Goal: Information Seeking & Learning: Learn about a topic

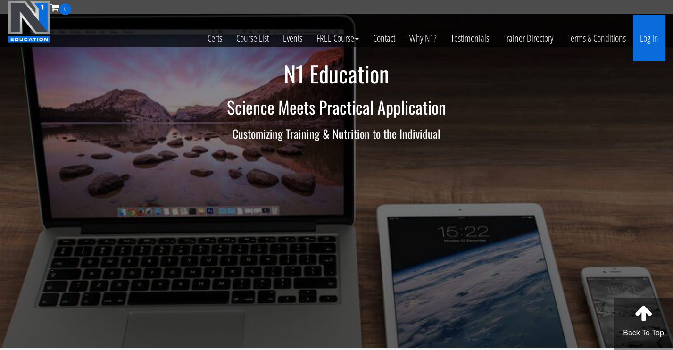
click at [643, 37] on link "Log In" at bounding box center [648, 38] width 33 height 46
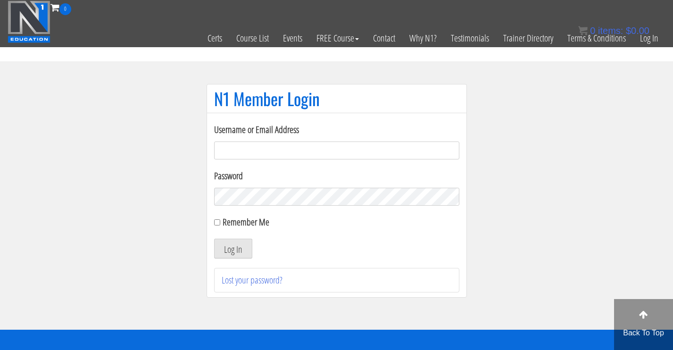
type input "[EMAIL_ADDRESS][DOMAIN_NAME]"
click at [230, 248] on button "Log In" at bounding box center [233, 248] width 38 height 20
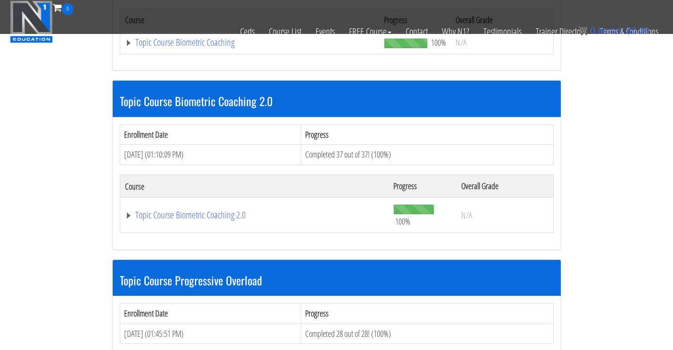
scroll to position [1065, 0]
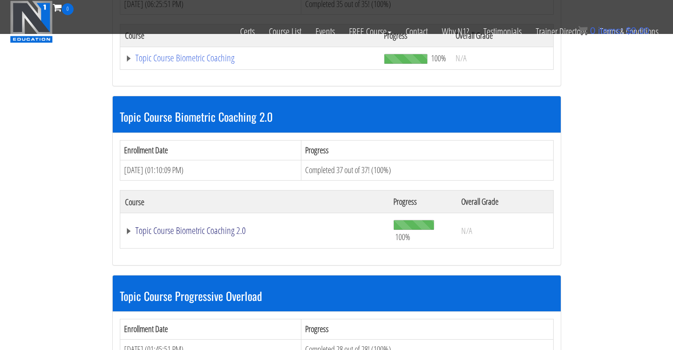
click at [144, 226] on link "Topic Course Biometric Coaching 2.0" at bounding box center [254, 230] width 259 height 9
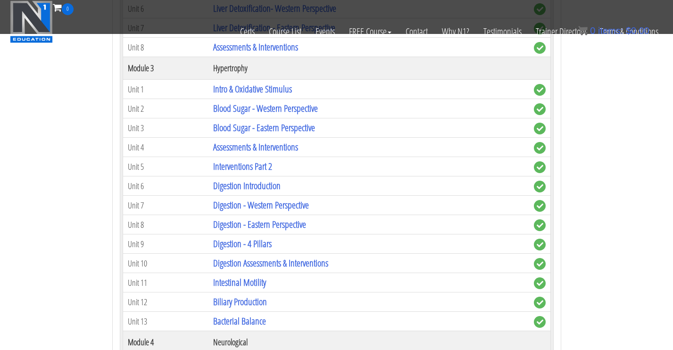
scroll to position [1479, 0]
click at [245, 256] on link "Digestion Assessments & Interventions" at bounding box center [270, 262] width 115 height 13
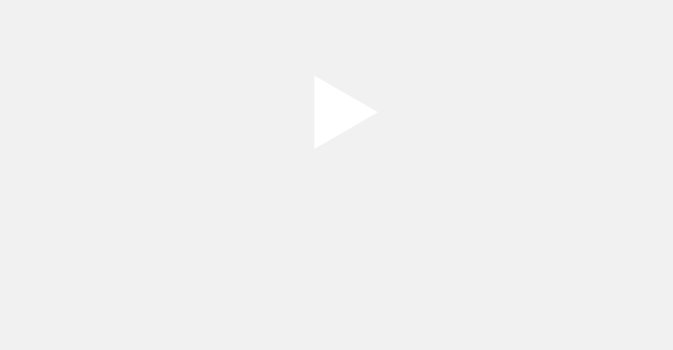
scroll to position [122, 0]
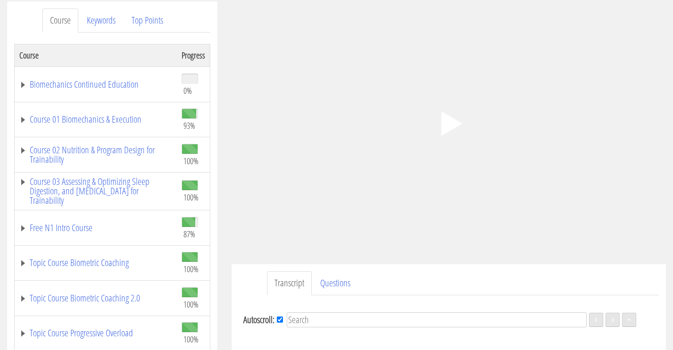
click at [451, 137] on icon ".fp-color-play{opacity:0.65;}.controlbutton{fill:#fff;}" at bounding box center [448, 123] width 59 height 59
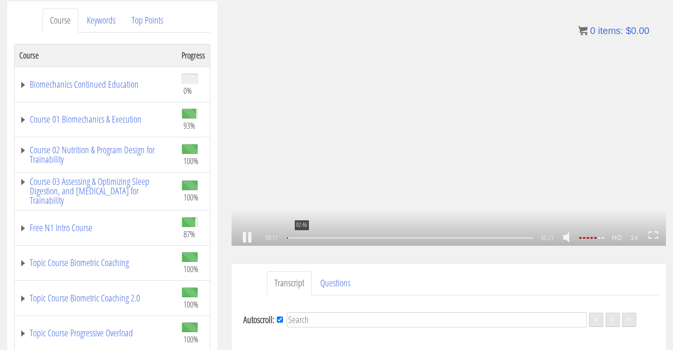
scroll to position [13, 0]
click at [243, 238] on link at bounding box center [247, 238] width 16 height 0
click at [301, 238] on div "02:46" at bounding box center [410, 237] width 246 height 1
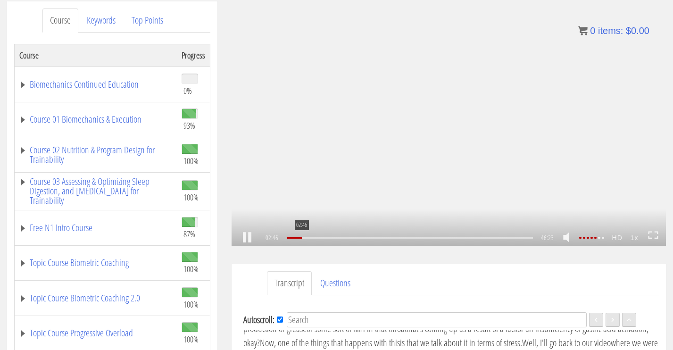
scroll to position [291, 0]
click at [317, 237] on div "05:45" at bounding box center [410, 237] width 246 height 1
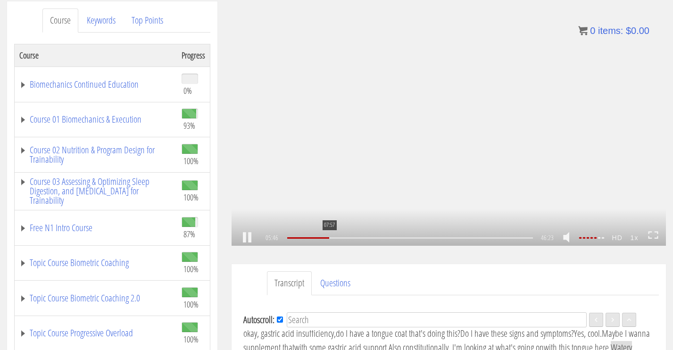
click at [328, 237] on div "07:57" at bounding box center [410, 237] width 246 height 1
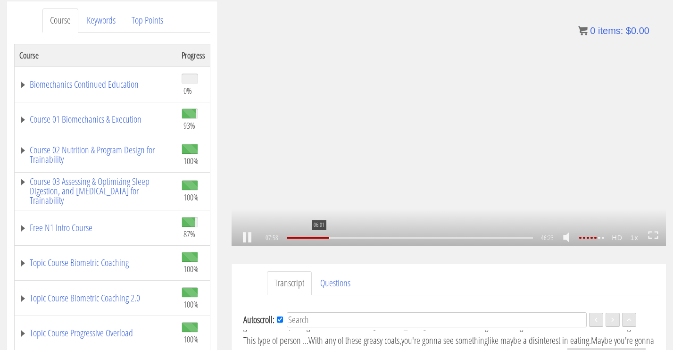
click at [317, 237] on div at bounding box center [308, 237] width 42 height 1
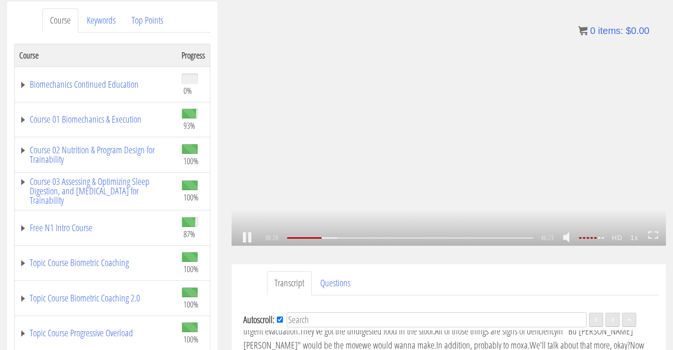
scroll to position [685, 0]
click at [329, 237] on div "08:03" at bounding box center [410, 237] width 246 height 1
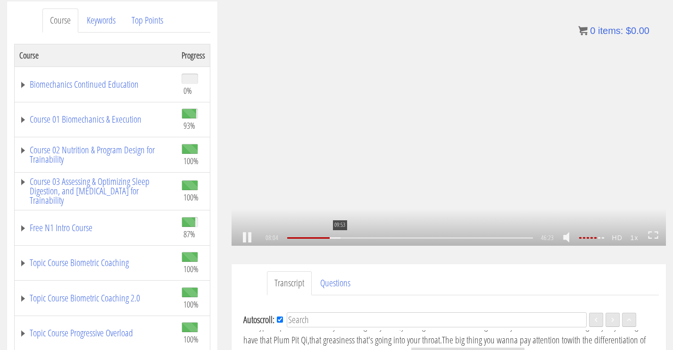
click at [339, 238] on div "09:53" at bounding box center [410, 237] width 246 height 1
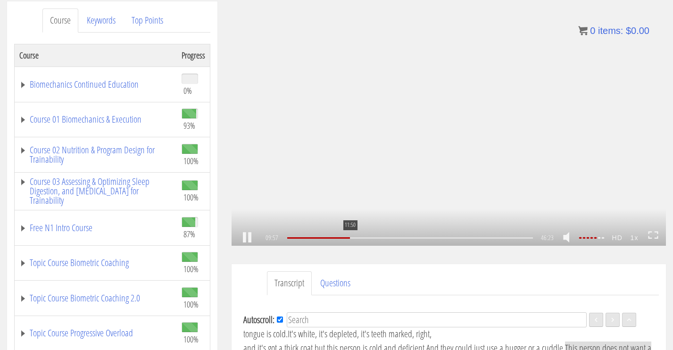
click at [349, 237] on div "11:50" at bounding box center [410, 237] width 246 height 1
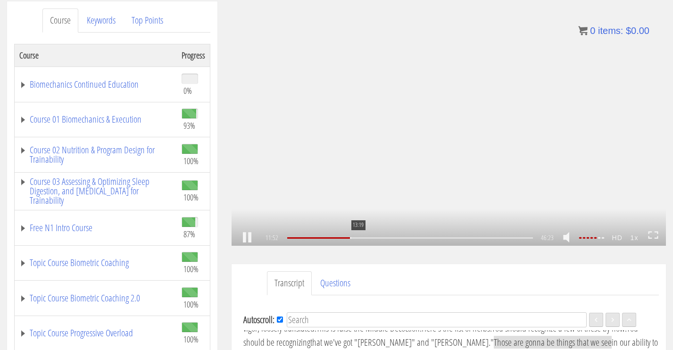
scroll to position [1240, 0]
click at [360, 238] on div "13:46" at bounding box center [410, 237] width 246 height 1
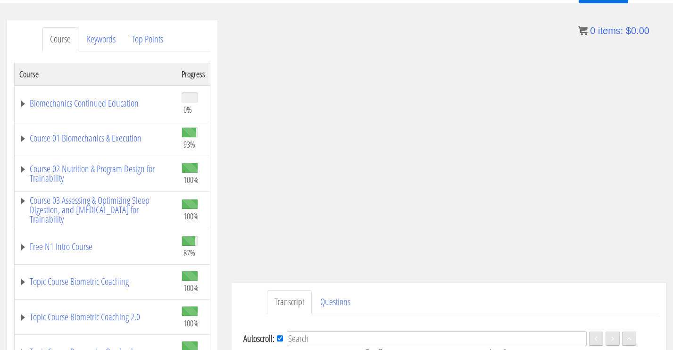
scroll to position [1752, 0]
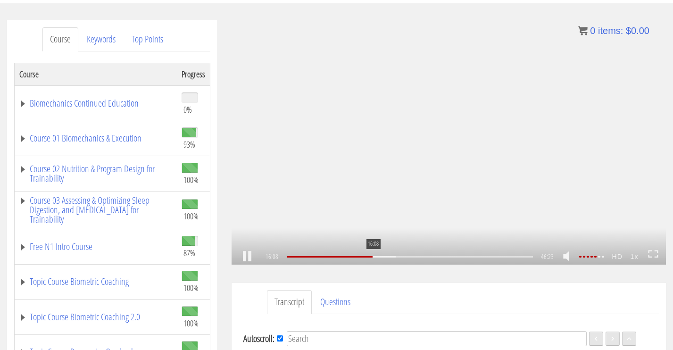
click at [372, 256] on div "16:08" at bounding box center [410, 256] width 246 height 1
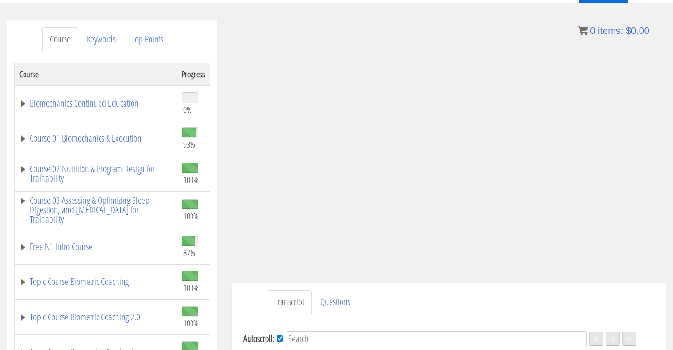
scroll to position [1956, 0]
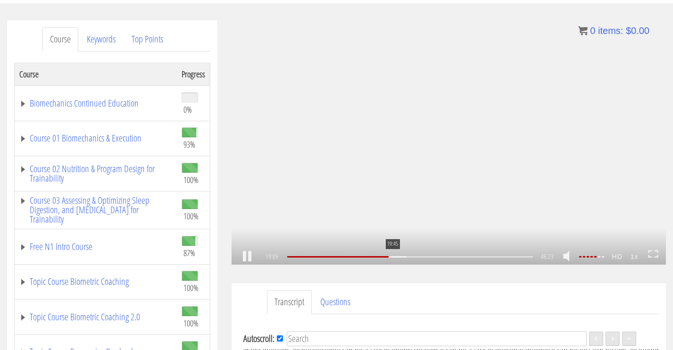
click at [392, 257] on div "19:45" at bounding box center [410, 256] width 246 height 1
click at [395, 257] on div "19:45" at bounding box center [410, 256] width 246 height 1
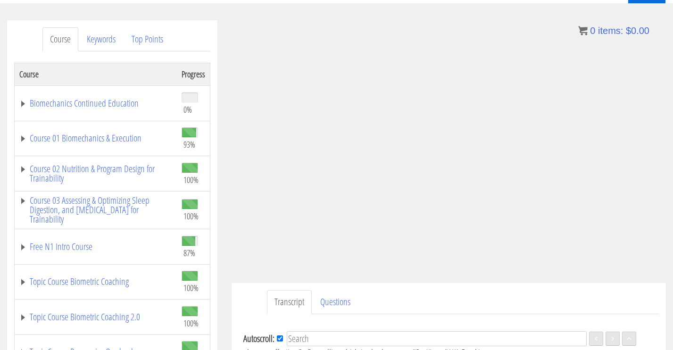
scroll to position [3125, 0]
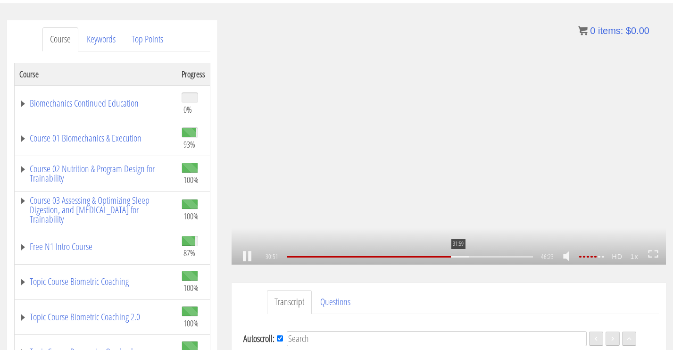
click at [457, 257] on div "31:59" at bounding box center [410, 256] width 246 height 1
click at [463, 256] on div "32:57" at bounding box center [410, 256] width 246 height 1
click at [469, 256] on div at bounding box center [428, 256] width 84 height 1
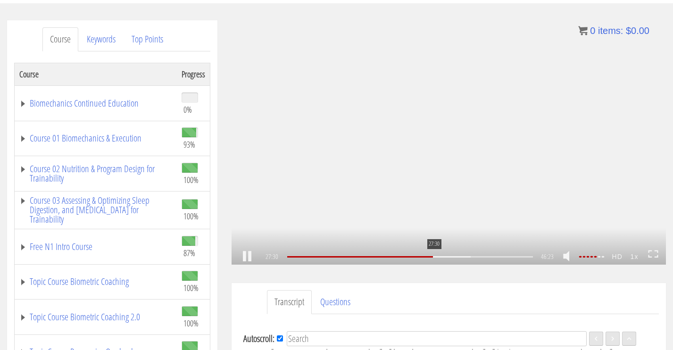
click at [433, 256] on div at bounding box center [360, 256] width 146 height 1
click at [425, 256] on div at bounding box center [356, 256] width 138 height 1
click at [453, 256] on div "30:35" at bounding box center [410, 256] width 246 height 1
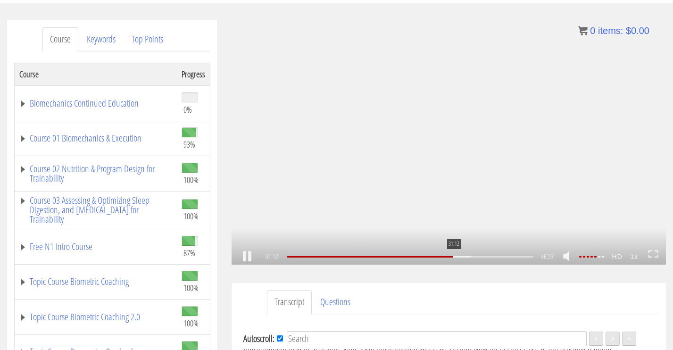
scroll to position [3184, 0]
click at [460, 256] on div at bounding box center [428, 256] width 85 height 1
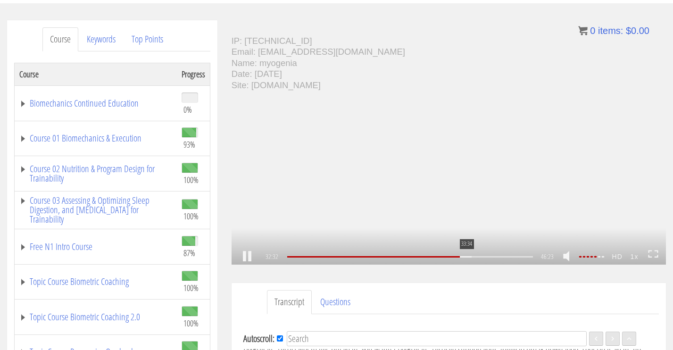
click at [466, 256] on div "33:34" at bounding box center [410, 256] width 246 height 1
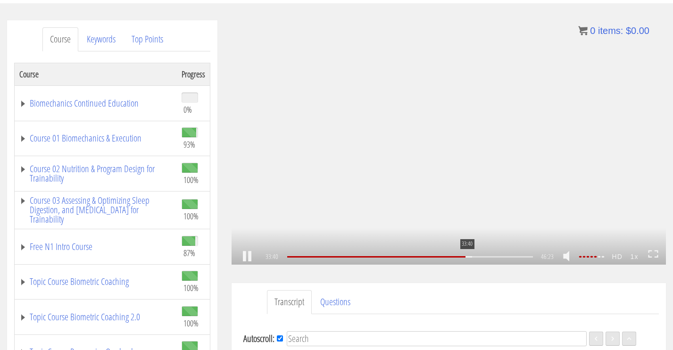
scroll to position [3432, 0]
click at [472, 257] on div "34:48" at bounding box center [410, 256] width 246 height 1
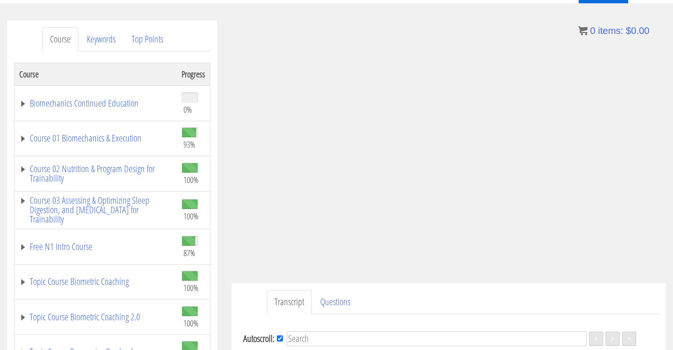
scroll to position [3856, 0]
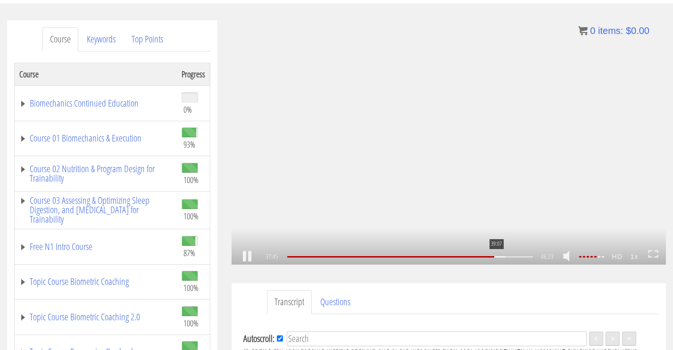
click at [495, 257] on div "39:07" at bounding box center [410, 256] width 246 height 1
click at [502, 256] on div at bounding box center [462, 256] width 85 height 1
click at [509, 256] on div "41:35" at bounding box center [410, 256] width 246 height 1
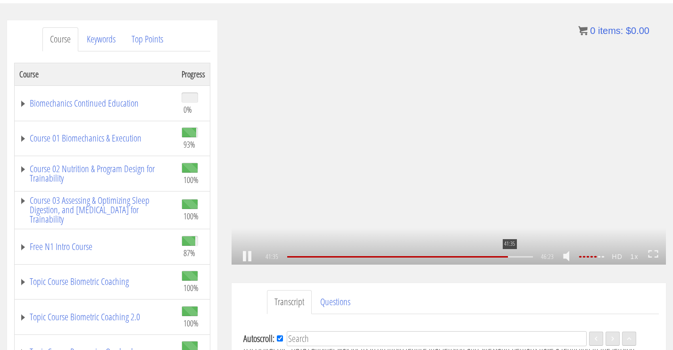
scroll to position [4236, 0]
click at [513, 257] on div "42:23" at bounding box center [410, 256] width 246 height 1
click at [517, 256] on div "43:10" at bounding box center [410, 256] width 246 height 1
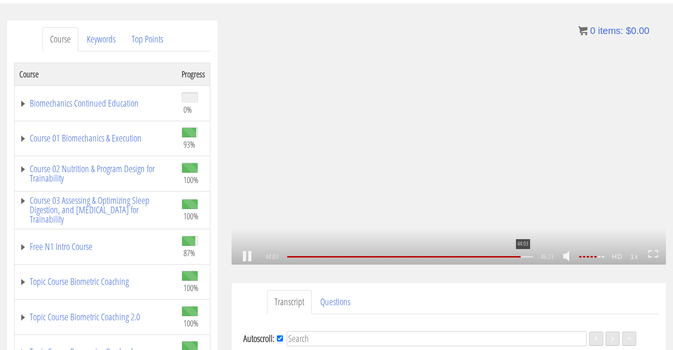
click at [522, 256] on div "44:03" at bounding box center [410, 256] width 246 height 1
click at [526, 256] on div "44:51" at bounding box center [410, 256] width 246 height 1
click at [476, 256] on div "35:31" at bounding box center [410, 256] width 246 height 1
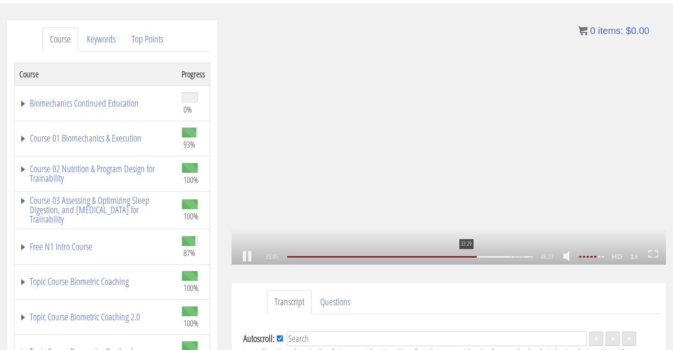
click at [465, 257] on div "33:29" at bounding box center [410, 256] width 246 height 1
click at [460, 256] on div "32:26" at bounding box center [410, 256] width 246 height 1
click at [443, 257] on div "32:26" at bounding box center [410, 256] width 246 height 1
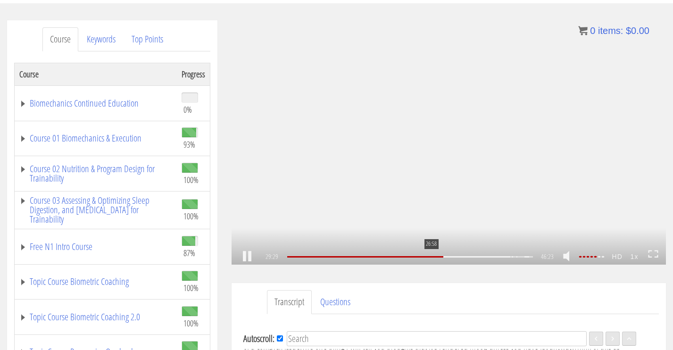
click at [430, 256] on div at bounding box center [365, 256] width 156 height 1
click at [410, 256] on div "23:06" at bounding box center [410, 256] width 246 height 1
click at [397, 256] on div "20:48" at bounding box center [410, 256] width 246 height 1
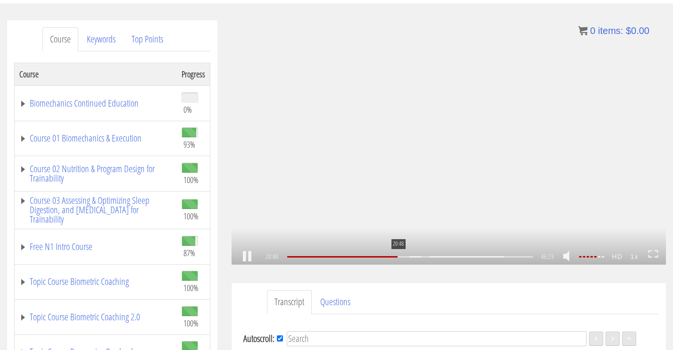
scroll to position [2117, 0]
click at [401, 257] on div "21:31" at bounding box center [410, 256] width 246 height 1
click at [405, 257] on div at bounding box center [409, 256] width 25 height 1
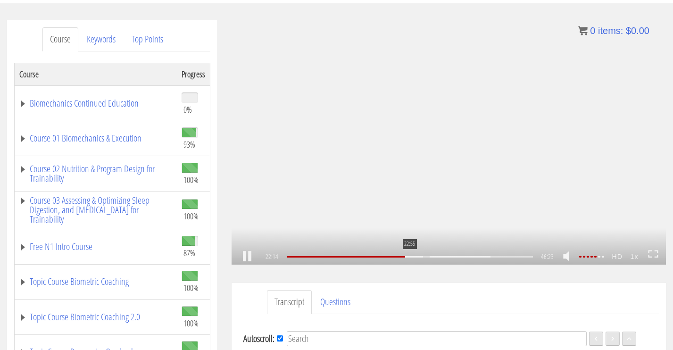
click at [409, 257] on div at bounding box center [410, 256] width 26 height 1
click at [414, 257] on div "23:59" at bounding box center [410, 256] width 246 height 1
click at [423, 257] on div "25:28" at bounding box center [410, 256] width 246 height 1
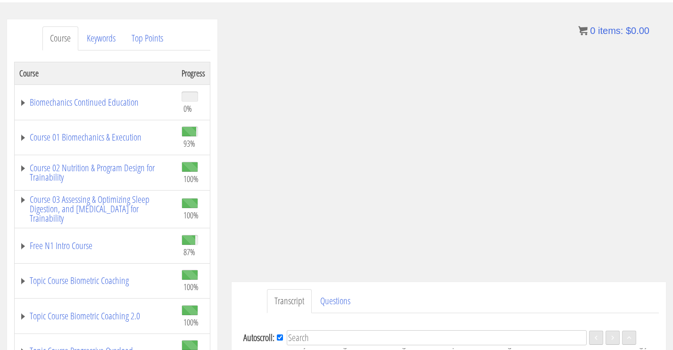
scroll to position [153, 0]
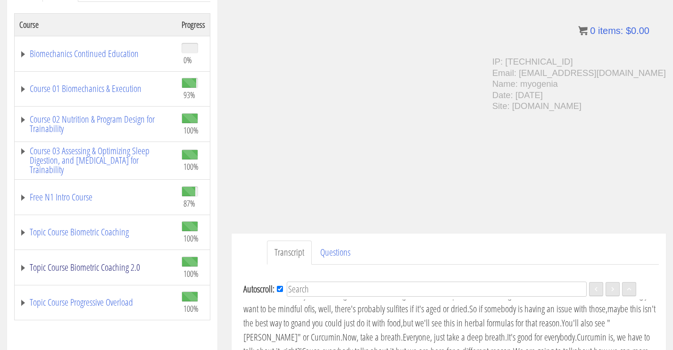
click at [23, 268] on link "Topic Course Biometric Coaching 2.0" at bounding box center [95, 267] width 153 height 9
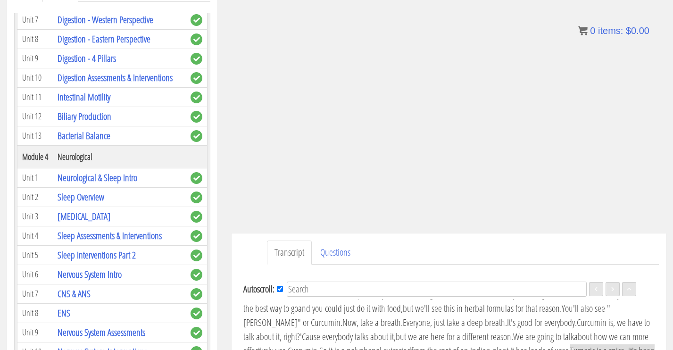
scroll to position [616, 0]
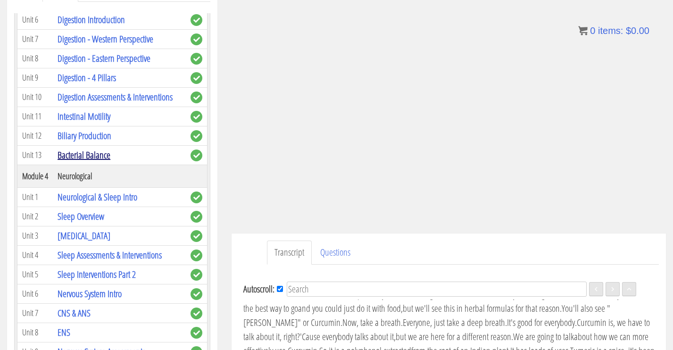
click at [98, 161] on link "Bacterial Balance" at bounding box center [83, 154] width 53 height 13
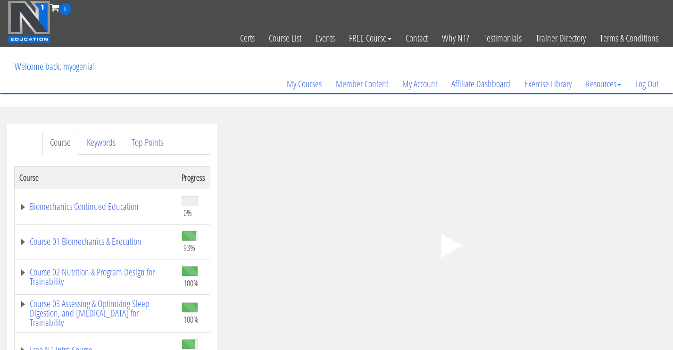
click at [449, 207] on div ".a{fill:#000;opacity:0.65;}.b{fill:#fff;opacity:1.0;} .fp-color-play{opacity:0.…" at bounding box center [448, 245] width 434 height 244
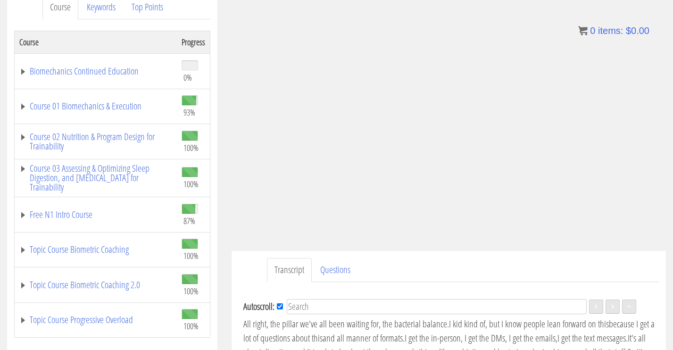
scroll to position [123, 0]
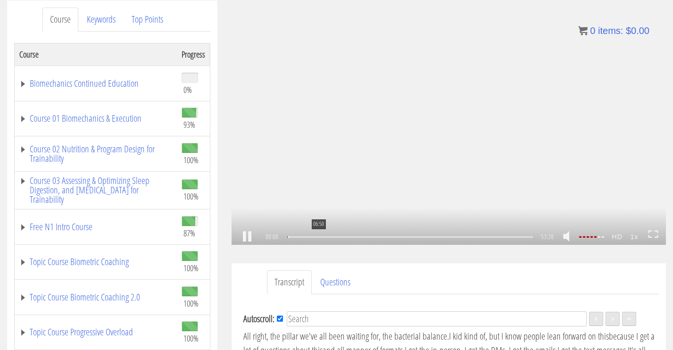
click at [318, 236] on div "06:50" at bounding box center [410, 236] width 246 height 1
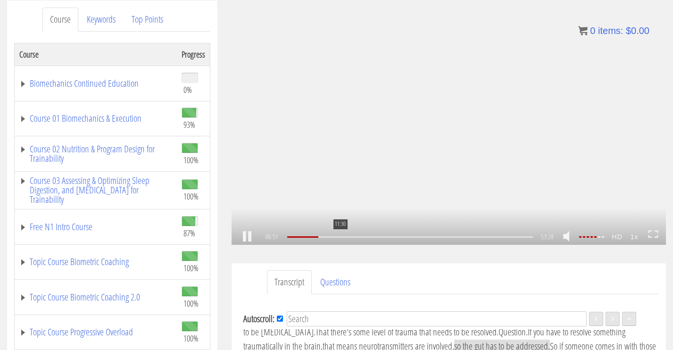
click at [339, 238] on div "11:30" at bounding box center [410, 236] width 246 height 1
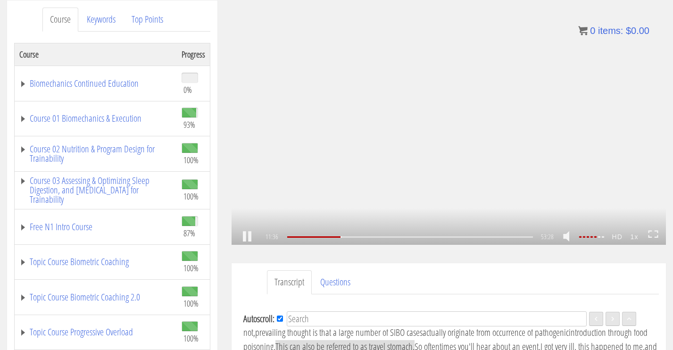
click at [364, 197] on div ".a{fill:#000;opacity:0.65;}.b{fill:#fff;opacity:1.0;} .fp-color-play{opacity:0.…" at bounding box center [448, 122] width 434 height 244
click at [244, 237] on link at bounding box center [247, 237] width 16 height 0
click at [348, 237] on div "13:02" at bounding box center [410, 236] width 246 height 1
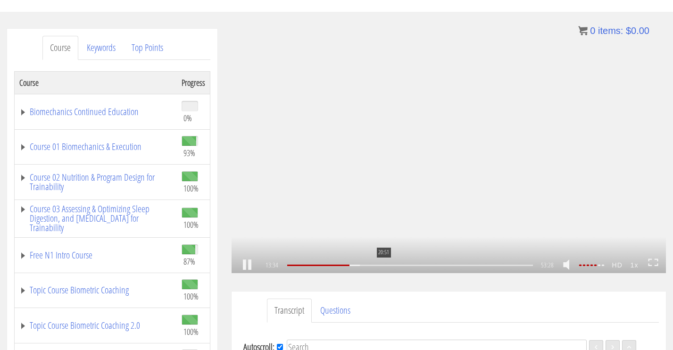
scroll to position [1211, 0]
click at [355, 264] on div "14:57" at bounding box center [410, 264] width 246 height 1
click at [368, 265] on div at bounding box center [357, 264] width 37 height 1
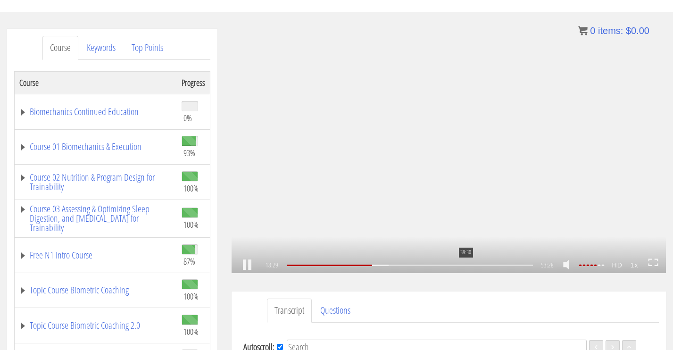
click at [602, 264] on div at bounding box center [590, 264] width 26 height 1
click at [379, 264] on div "20:02" at bounding box center [410, 264] width 246 height 1
click at [385, 265] on div at bounding box center [364, 264] width 50 height 1
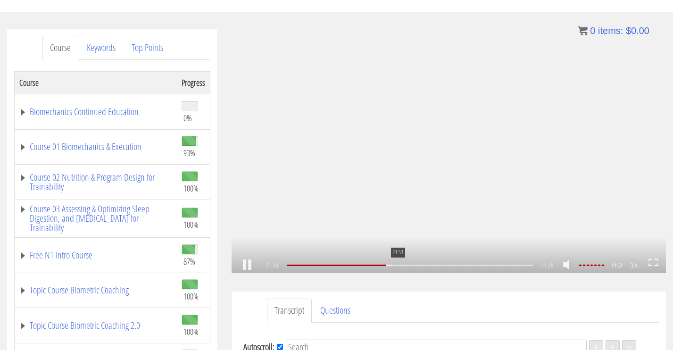
scroll to position [1956, 0]
click at [390, 266] on div "22:22" at bounding box center [410, 264] width 246 height 1
click at [393, 264] on div "23:04" at bounding box center [410, 264] width 246 height 1
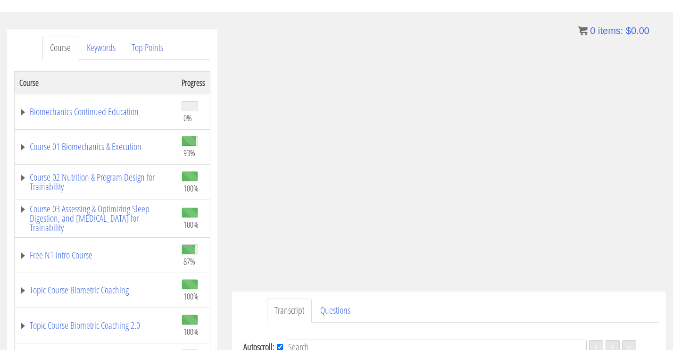
scroll to position [2117, 0]
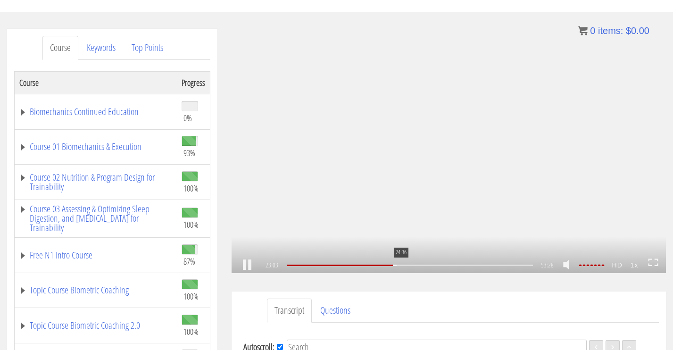
click at [401, 264] on div "24:36" at bounding box center [410, 264] width 246 height 1
click at [410, 264] on div "26:38" at bounding box center [410, 264] width 246 height 1
click at [424, 266] on div "29:40" at bounding box center [410, 264] width 246 height 1
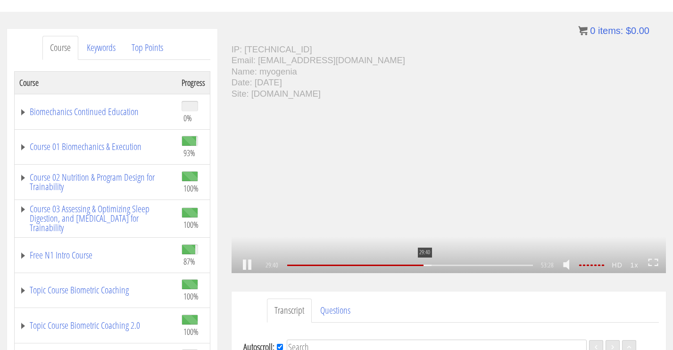
scroll to position [2818, 0]
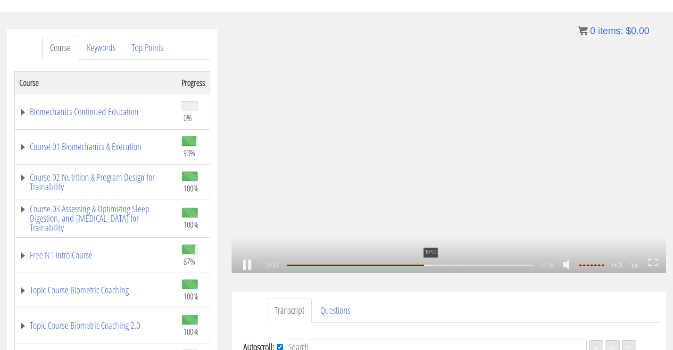
click at [429, 264] on div "30:53" at bounding box center [410, 264] width 246 height 1
click at [503, 172] on div ".a{fill:#000;opacity:0.65;}.b{fill:#fff;opacity:1.0;} .fp-color-play{opacity:0.…" at bounding box center [448, 151] width 434 height 244
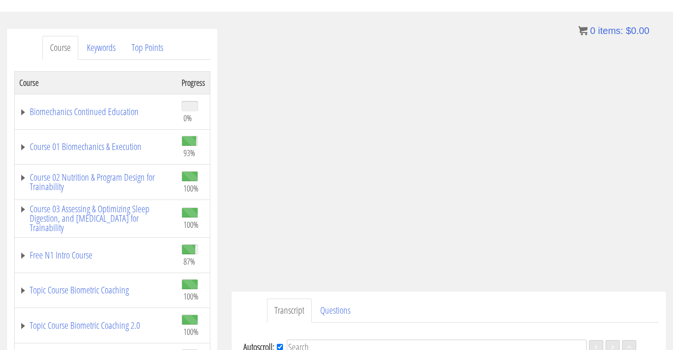
scroll to position [3505, 0]
